Goal: Find contact information: Find contact information

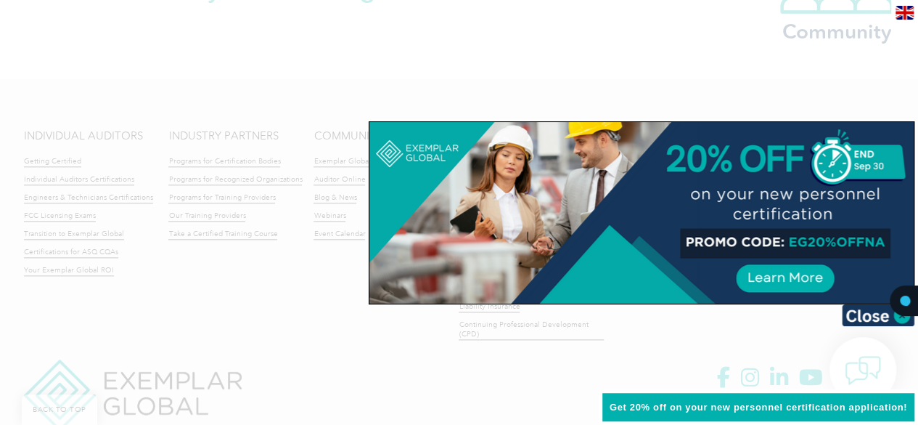
scroll to position [3550, 0]
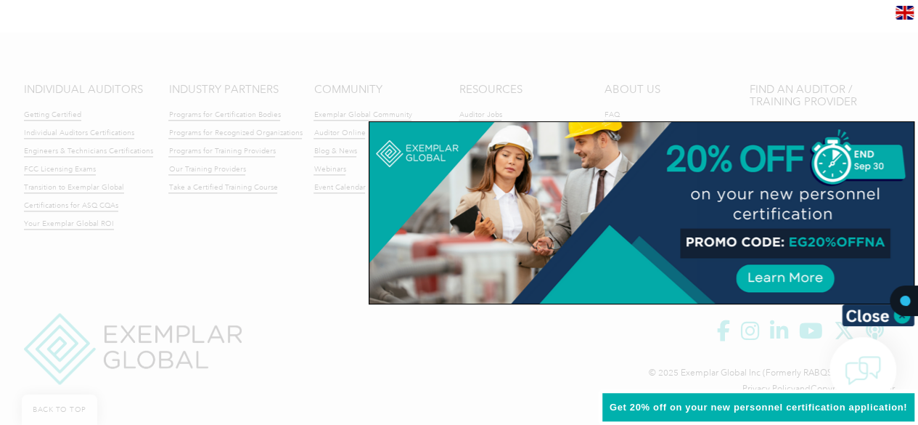
click at [240, 178] on div at bounding box center [459, 212] width 918 height 425
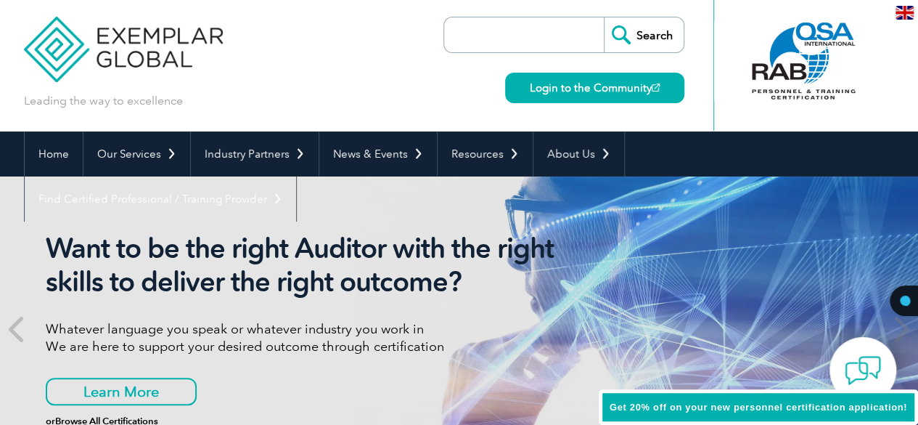
scroll to position [0, 0]
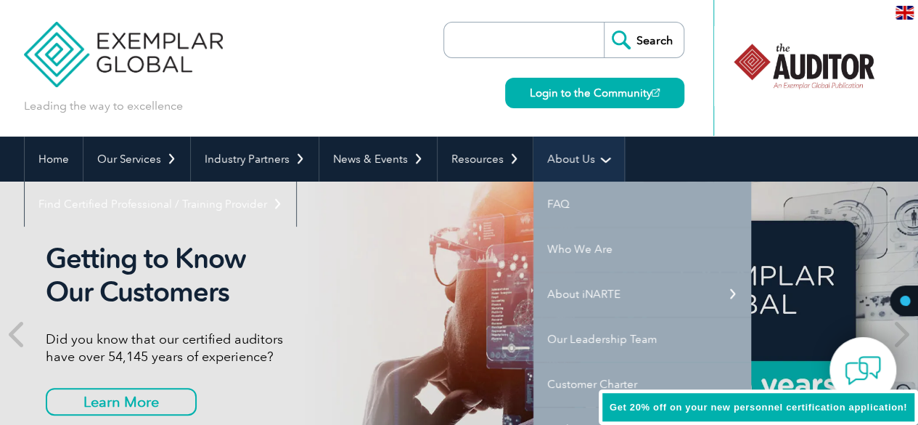
click at [577, 161] on link "About Us" at bounding box center [579, 159] width 91 height 45
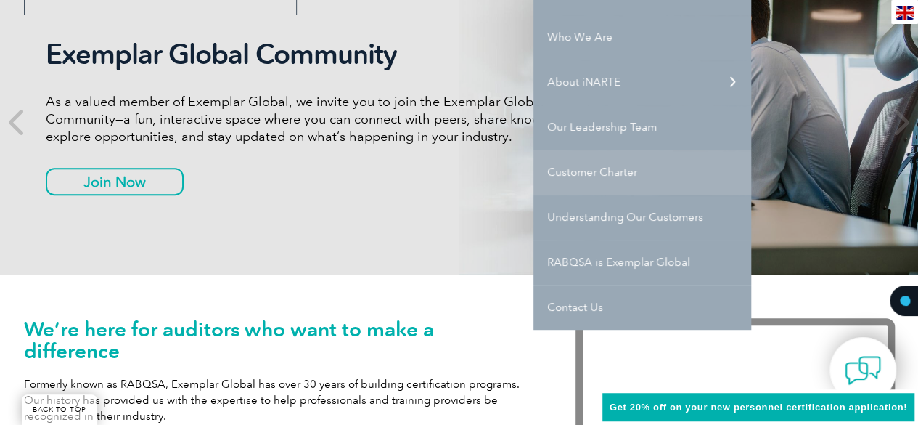
scroll to position [218, 0]
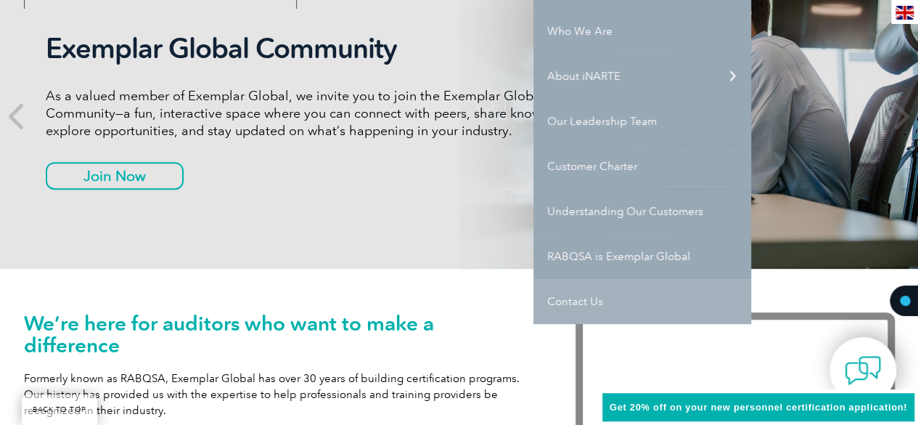
click at [572, 297] on link "Contact Us" at bounding box center [643, 301] width 218 height 45
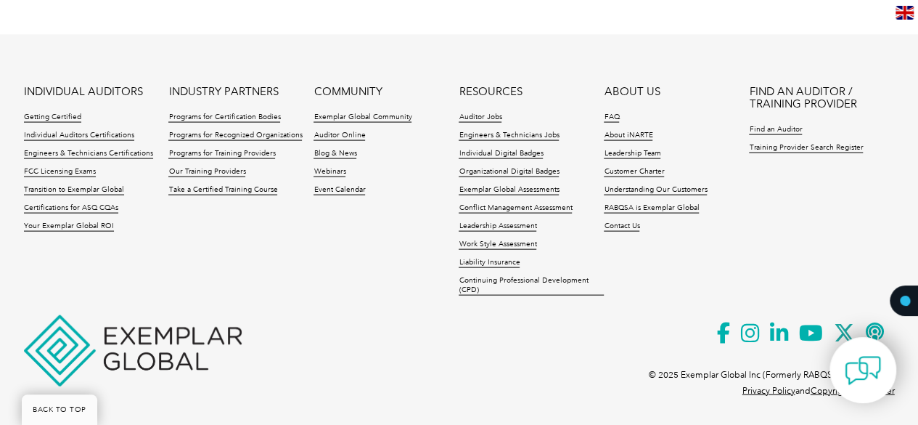
scroll to position [1450, 0]
click at [624, 221] on link "Contact Us" at bounding box center [622, 226] width 36 height 10
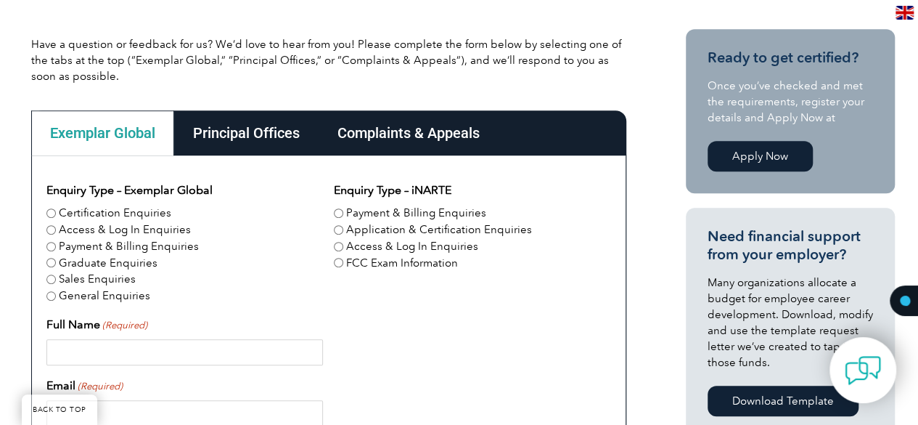
scroll to position [363, 0]
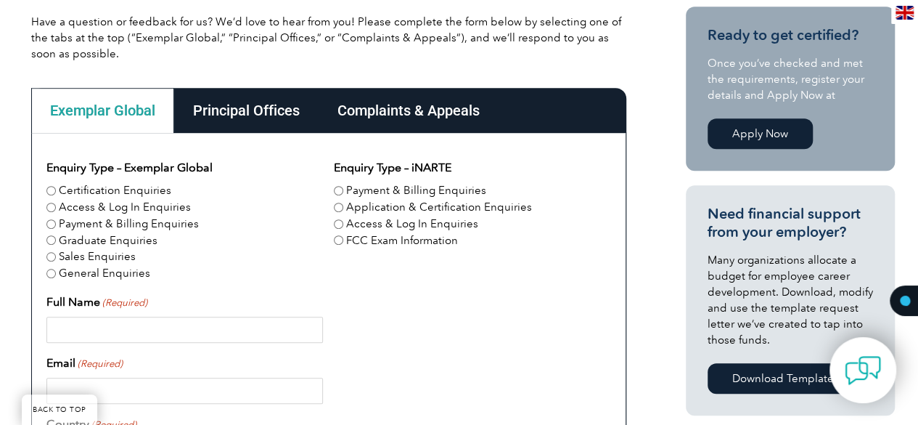
click at [238, 113] on div "Principal Offices" at bounding box center [246, 110] width 144 height 45
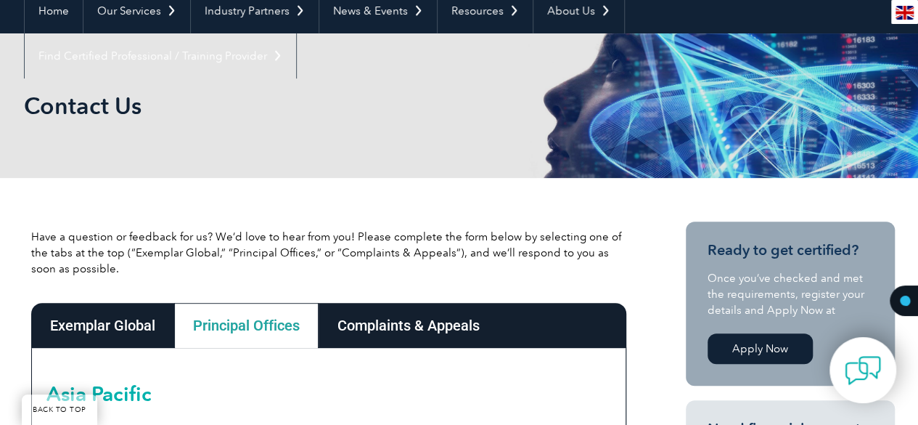
scroll to position [0, 0]
